Goal: Complete application form

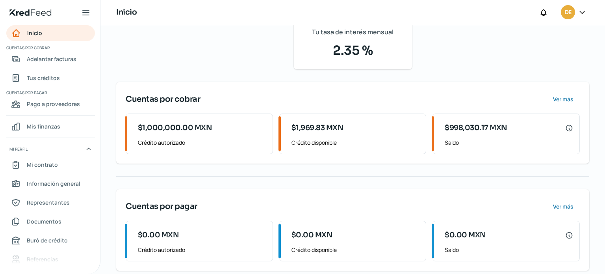
scroll to position [76, 0]
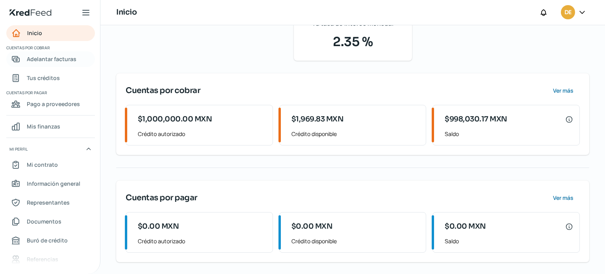
click at [57, 56] on span "Adelantar facturas" at bounding box center [52, 59] width 50 height 10
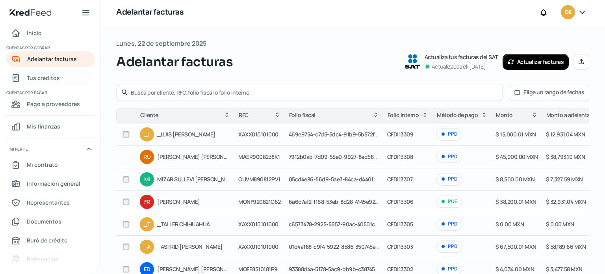
click at [54, 76] on span "Tus créditos" at bounding box center [43, 78] width 33 height 10
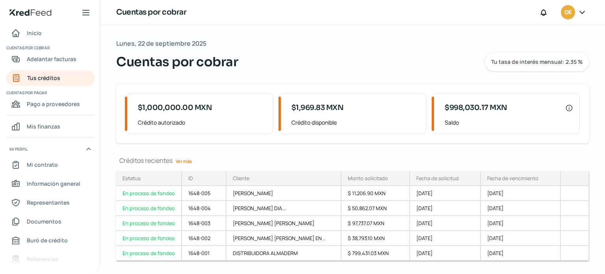
scroll to position [18, 0]
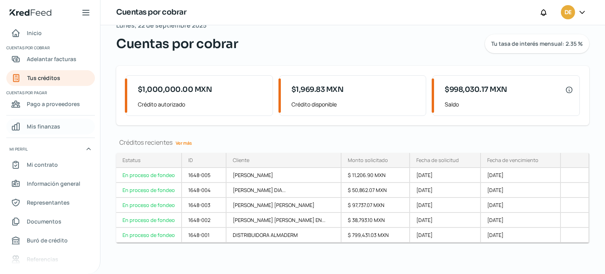
click at [40, 127] on span "Mis finanzas" at bounding box center [44, 126] width 34 height 10
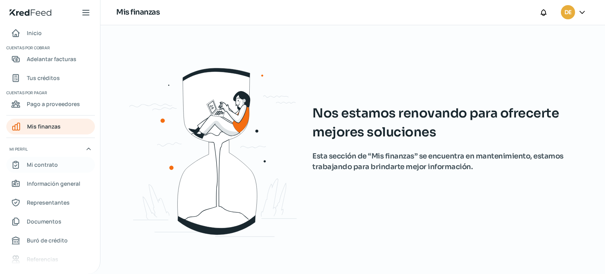
click at [46, 161] on span "Mi contrato" at bounding box center [42, 165] width 31 height 10
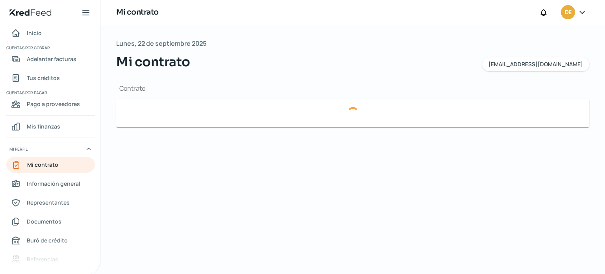
type input "c73776e3-1284-4a12-8772-d54b16d72786-factoringContract.pdf"
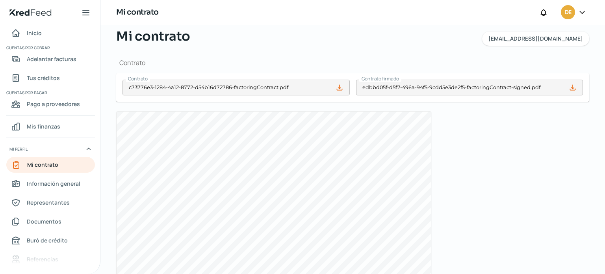
scroll to position [39, 0]
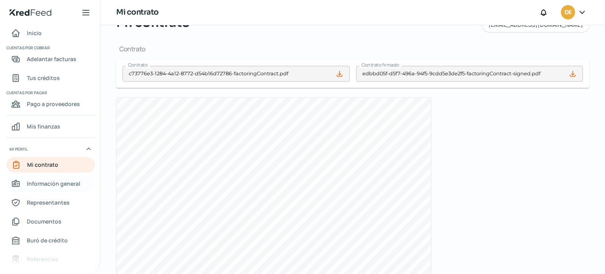
click at [65, 177] on link "Información general" at bounding box center [50, 184] width 89 height 16
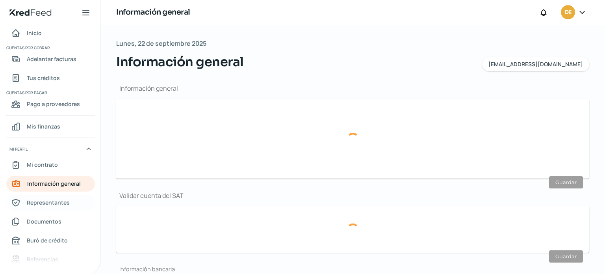
type input "[EMAIL_ADDRESS][DOMAIN_NAME]"
type input "Personas morales del régimen general"
type input "DERMAVAN SA DE CV"
type input "55 - 3727 - 9449"
type input "DME170926GCA"
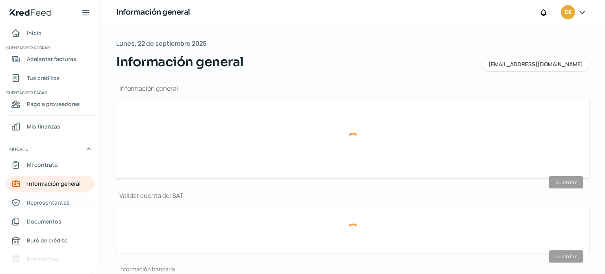
type input "CERRADA DE [PERSON_NAME]"
type input "29"
type input "03100"
type input "DEL [PERSON_NAME]"
type input "[PERSON_NAME]"
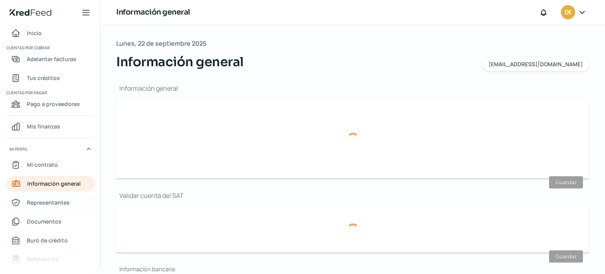
type input "CDMX"
type input "[GEOGRAPHIC_DATA]"
type input "dermavan Izzidelvalle.pdf"
type input "6"
type input "9"
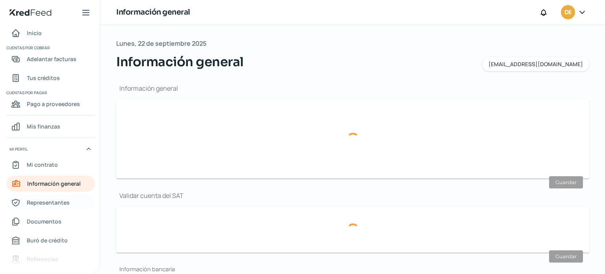
type input "Rentada"
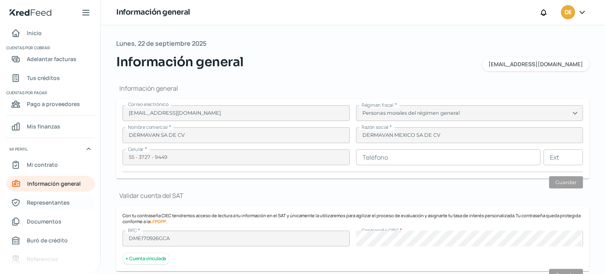
click at [62, 201] on span "Representantes" at bounding box center [48, 202] width 43 height 10
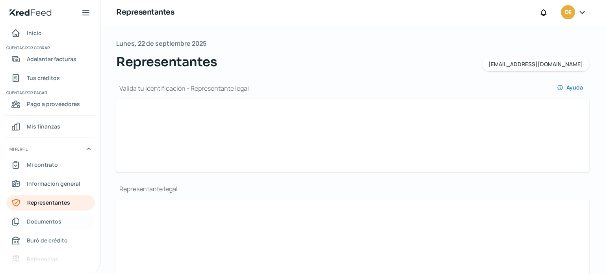
type input "c73776e3-1284-4a12-8772-d54b16d72786-officialIdFront.jpg"
type input "c73776e3-1284-4a12-8772-d54b16d72786-officialIdBack.jpg"
type input "[PERSON_NAME]"
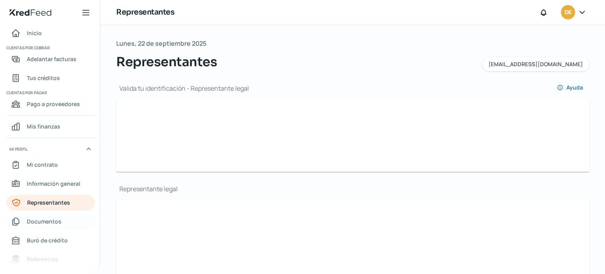
type input "AOGL640828HNERRN06"
type input "AOGL640828D62"
type input "[EMAIL_ADDRESS][DOMAIN_NAME]"
type input "55 - 2096 - 8590"
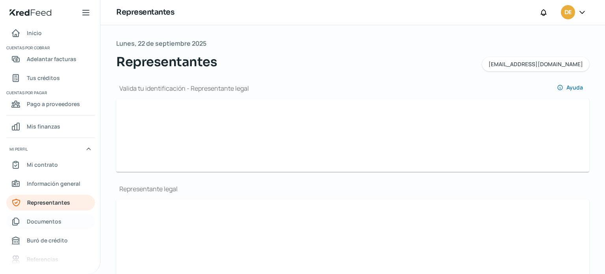
type input "Soltero/a"
type input "ARGRLN64082888H600"
type input "[DATE]"
type input "Hombre"
type input "c73776e3-1284-4a12-8772-d54b16d72786-majorityShareholderOif.jpg"
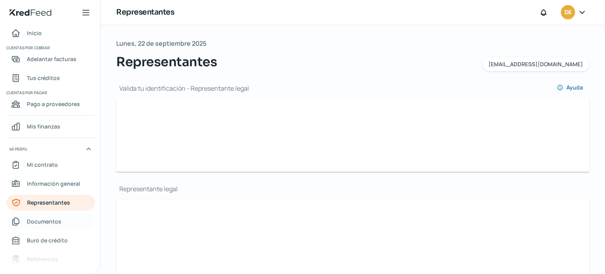
type input "c73776e3-1284-4a12-8772-d54b16d72786-majorityShareholderOib.jpg"
type input "[PERSON_NAME]"
type input "AOGL640828HNERRN06"
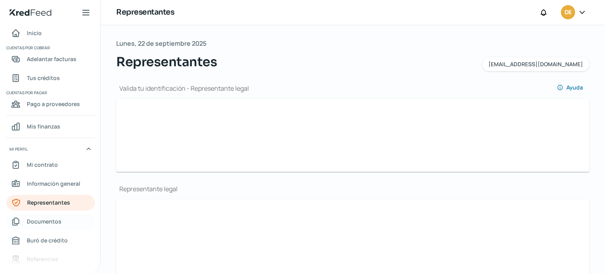
type input "AOGL640828D62"
type input "[EMAIL_ADDRESS][DOMAIN_NAME]"
type input "55 - 2096 - 8590"
type input "Soltero/a"
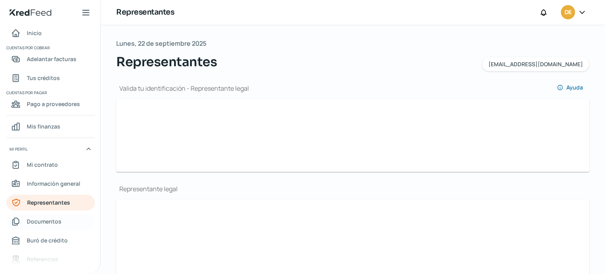
type input "ARGRLN64082888H600"
type input "[DATE]"
type input "Hombre"
type input "No"
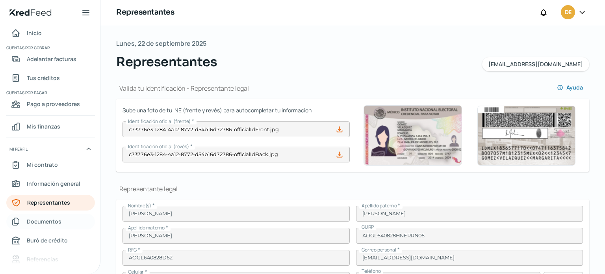
click at [50, 221] on span "Documentos" at bounding box center [44, 221] width 35 height 10
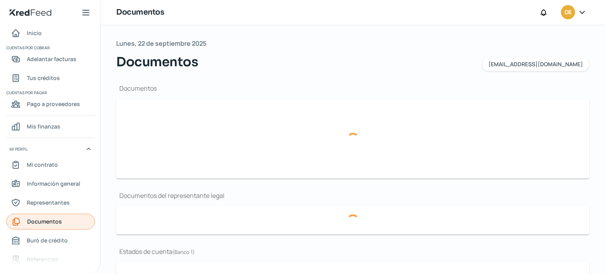
type input "[VEHICLE_IDENTIFICATION_NUMBER].pdf"
type input "Acta Constitutiva.pdf"
type input "EDOSDECTABCOMERJUL25.pdf"
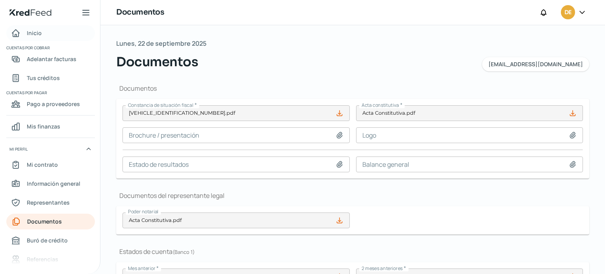
click at [57, 35] on link "Inicio" at bounding box center [50, 33] width 89 height 16
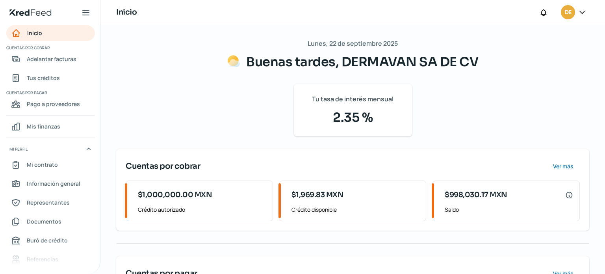
click at [568, 15] on span "DE" at bounding box center [568, 12] width 7 height 9
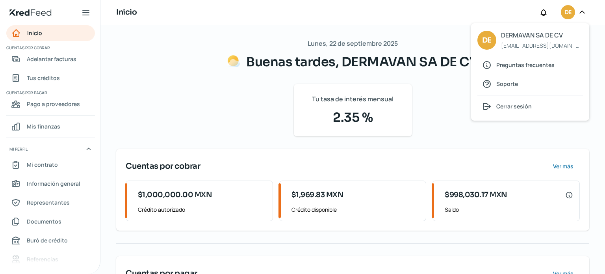
click at [523, 37] on span "DERMAVAN SA DE CV" at bounding box center [542, 35] width 82 height 11
click at [69, 56] on span "Adelantar facturas" at bounding box center [52, 59] width 50 height 10
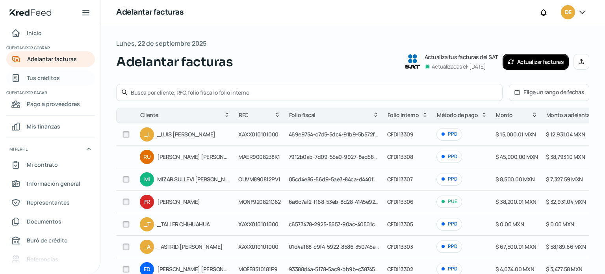
click at [55, 78] on span "Tus créditos" at bounding box center [43, 78] width 33 height 10
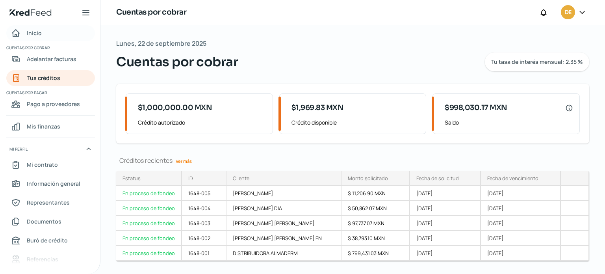
click at [36, 30] on span "Inicio" at bounding box center [34, 33] width 15 height 10
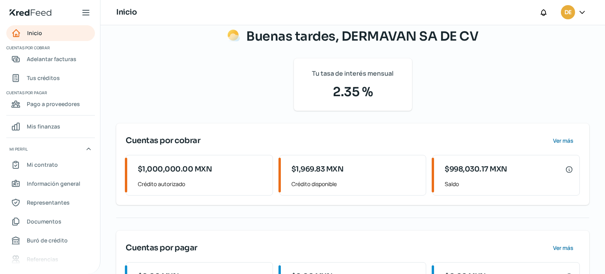
scroll to position [76, 0]
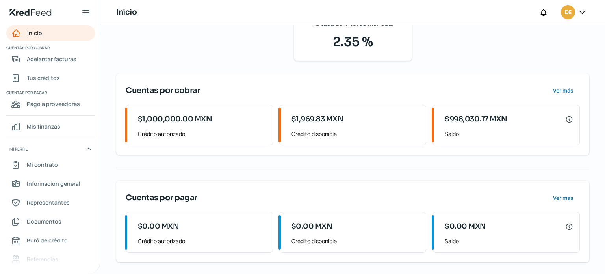
click at [43, 8] on div "Inicio | KredFeed" at bounding box center [50, 12] width 100 height 25
click at [87, 11] on icon at bounding box center [85, 12] width 9 height 9
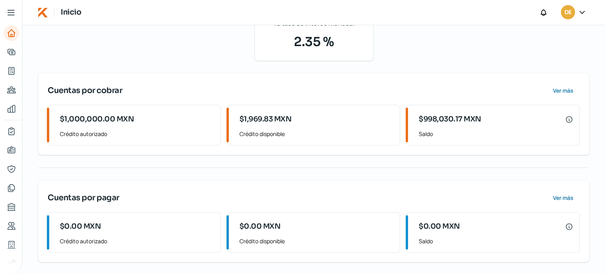
click at [7, 11] on icon at bounding box center [10, 12] width 9 height 9
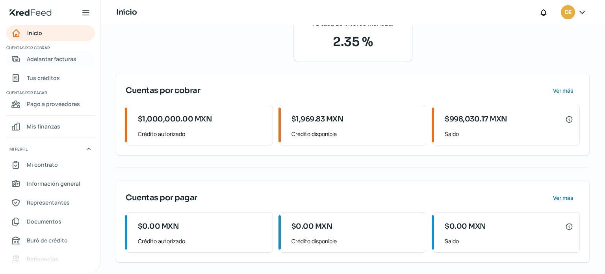
click at [41, 58] on span "Adelantar facturas" at bounding box center [52, 59] width 50 height 10
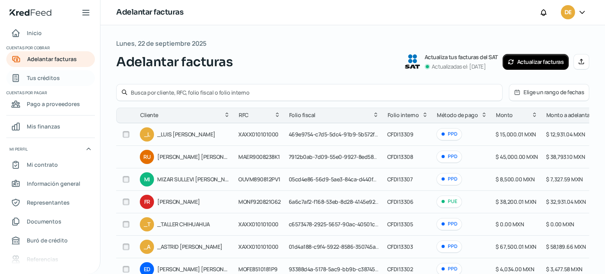
click at [44, 74] on span "Tus créditos" at bounding box center [43, 78] width 33 height 10
